Goal: Transaction & Acquisition: Purchase product/service

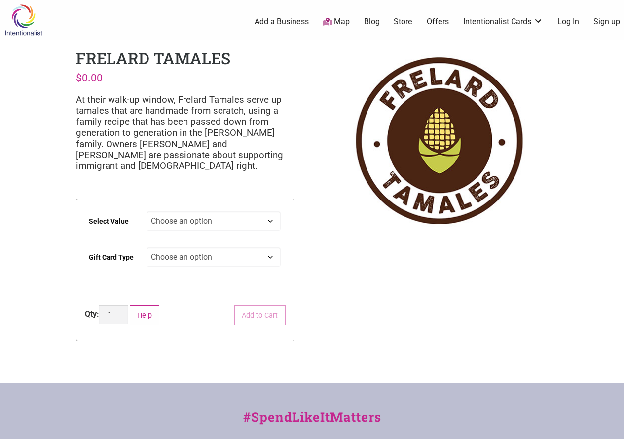
click at [220, 219] on select "Choose an option $25 $50 $100 $200 $500" at bounding box center [214, 220] width 134 height 19
click at [147, 211] on select "Choose an option $25 $50 $100 $200 $500" at bounding box center [214, 220] width 134 height 19
select select "$50"
click at [226, 259] on select "Choose an option Physical" at bounding box center [214, 256] width 134 height 19
click at [354, 271] on div "Intentionalist Spend like it matters 0 Add a Business Map Blog Store Offers Int…" at bounding box center [312, 315] width 624 height 630
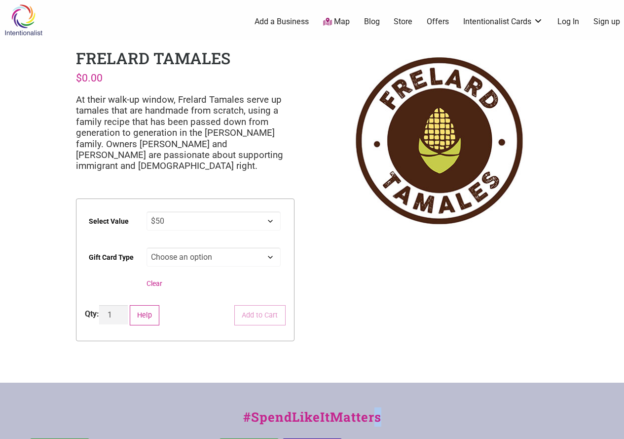
click at [219, 256] on select "Choose an option Physical" at bounding box center [214, 256] width 134 height 19
select select "Physical"
click at [147, 247] on select "Choose an option Physical" at bounding box center [214, 256] width 134 height 19
select select "$50"
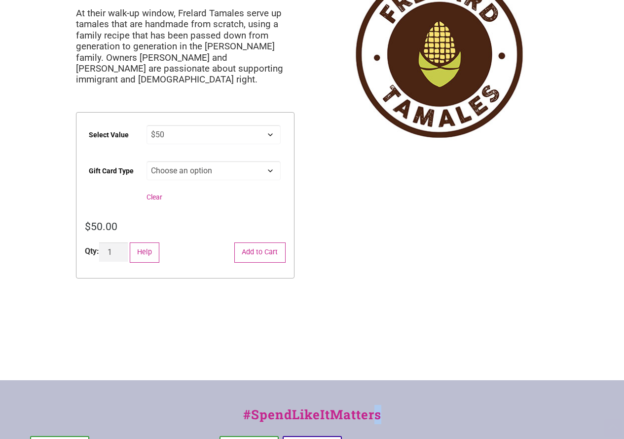
scroll to position [99, 0]
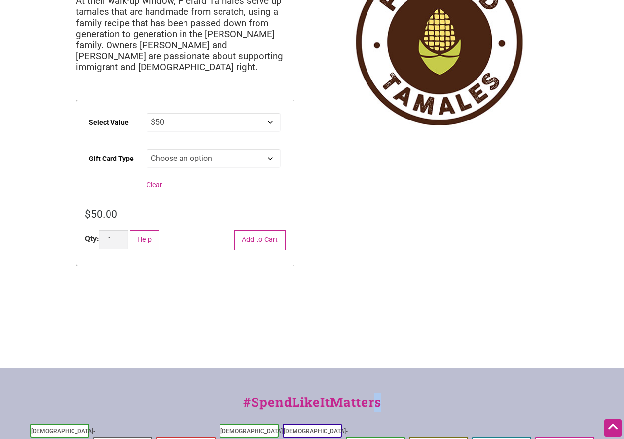
click at [238, 161] on select "Choose an option Physical" at bounding box center [214, 157] width 134 height 19
select select
click at [147, 148] on select "Choose an option Physical" at bounding box center [214, 157] width 134 height 19
select select "$50"
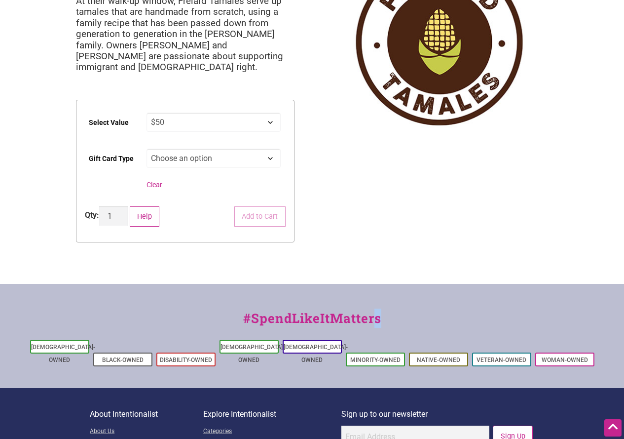
click at [233, 156] on select "Choose an option Physical" at bounding box center [214, 157] width 134 height 19
select select "Physical"
click at [147, 148] on select "Choose an option Physical" at bounding box center [214, 157] width 134 height 19
select select "$50"
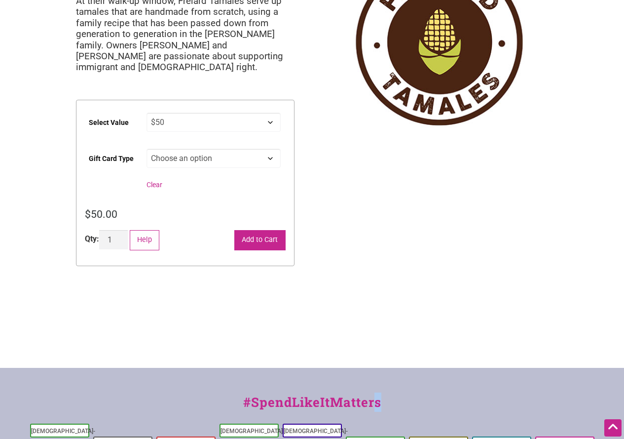
click at [256, 240] on button "Add to Cart" at bounding box center [259, 240] width 51 height 20
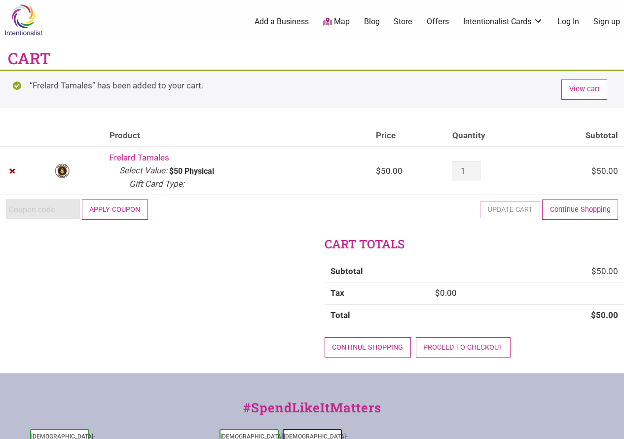
click at [39, 207] on input "Coupon:" at bounding box center [43, 208] width 74 height 19
paste input "2025JUNTOS"
type input "2025JUNTOS"
click at [118, 212] on button "Apply coupon" at bounding box center [115, 209] width 66 height 20
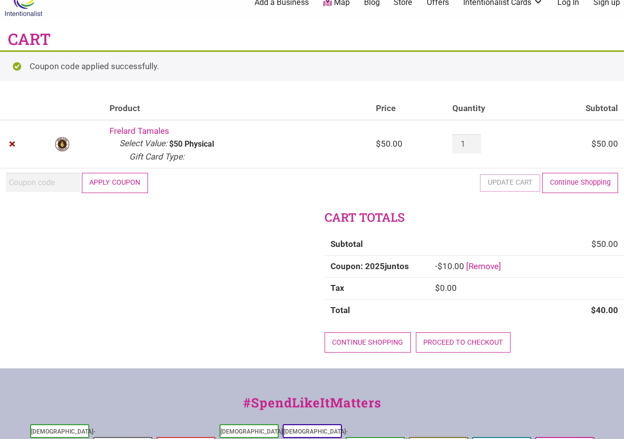
scroll to position [20, 0]
